Goal: Find specific page/section: Find specific page/section

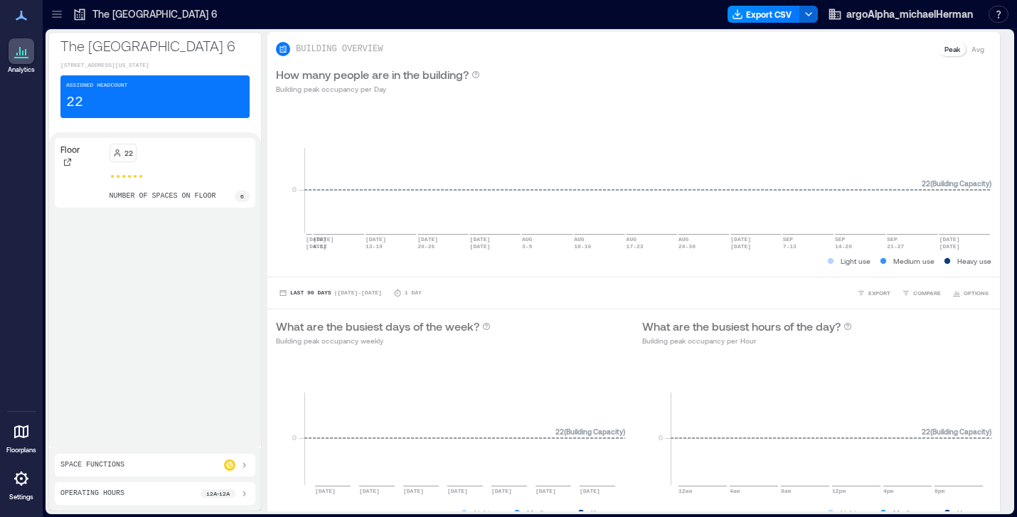
click at [18, 53] on icon at bounding box center [21, 51] width 17 height 17
click at [144, 48] on p "The [GEOGRAPHIC_DATA] 6" at bounding box center [154, 46] width 189 height 20
click at [23, 472] on icon at bounding box center [21, 478] width 17 height 17
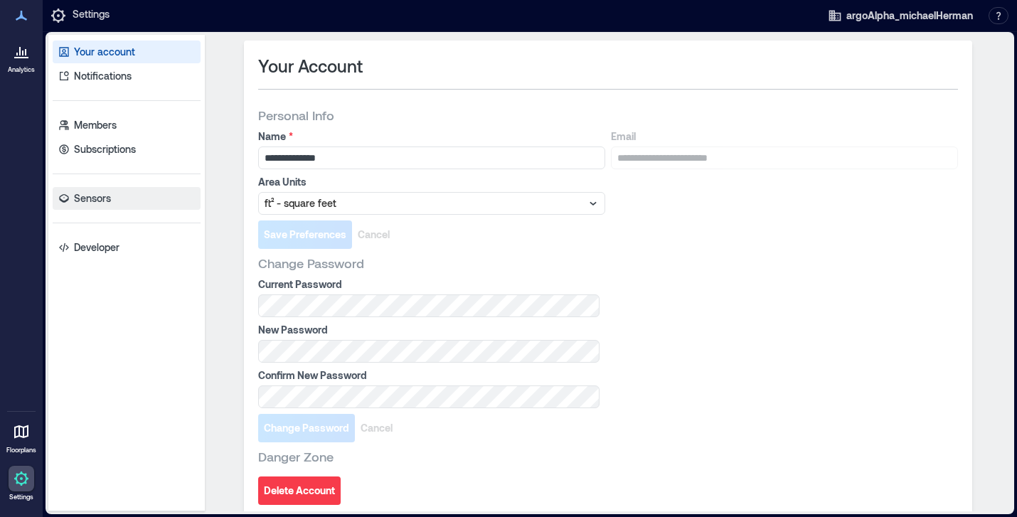
click at [92, 195] on p "Sensors" at bounding box center [92, 198] width 37 height 14
